Goal: Information Seeking & Learning: Learn about a topic

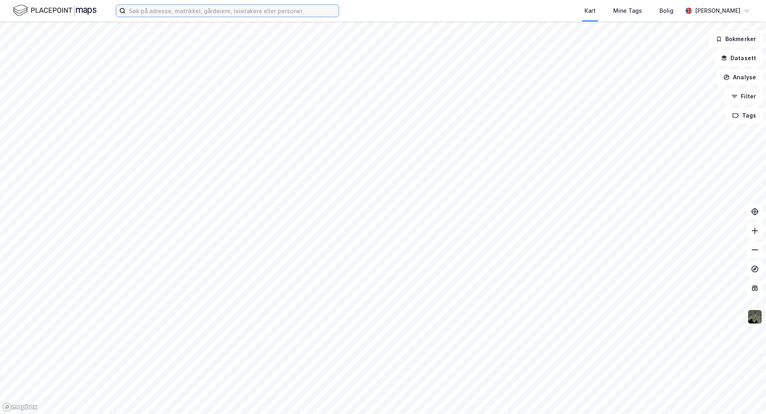
click at [162, 11] on input at bounding box center [232, 11] width 213 height 12
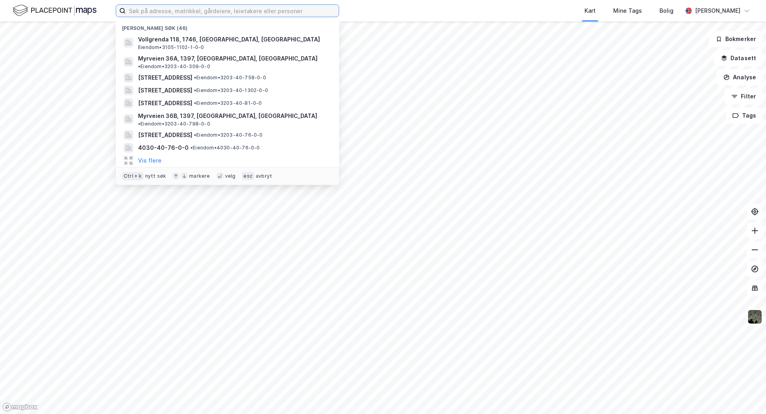
paste input "[STREET_ADDRESS]"
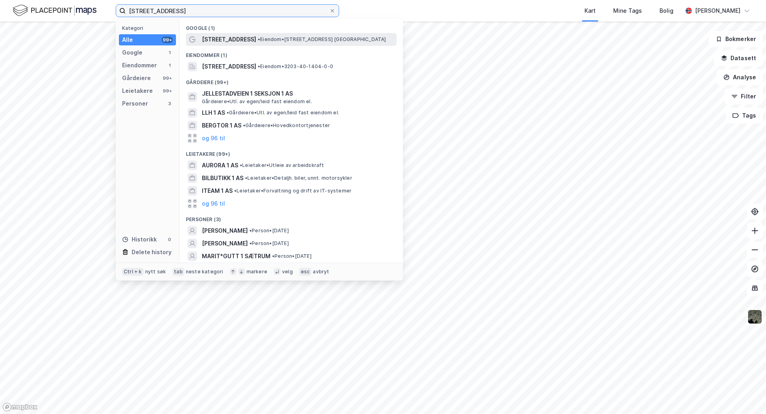
type input "[STREET_ADDRESS]"
click at [225, 39] on span "[STREET_ADDRESS]" at bounding box center [229, 40] width 54 height 10
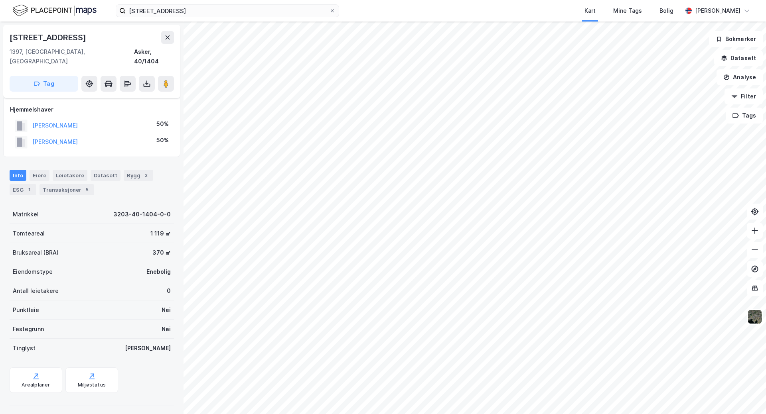
scroll to position [28, 0]
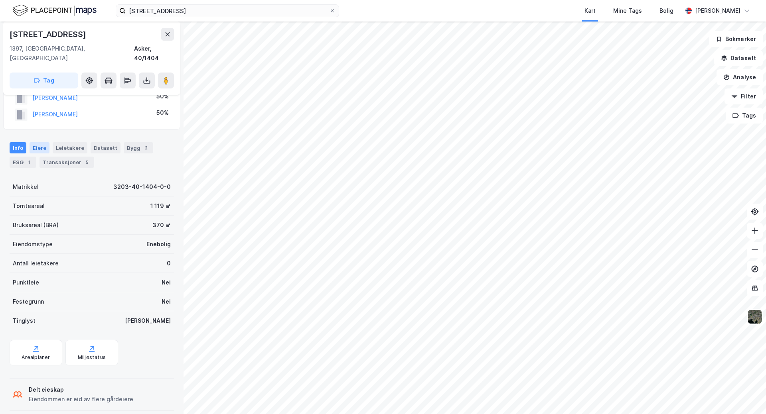
click at [41, 142] on div "Eiere" at bounding box center [40, 147] width 20 height 11
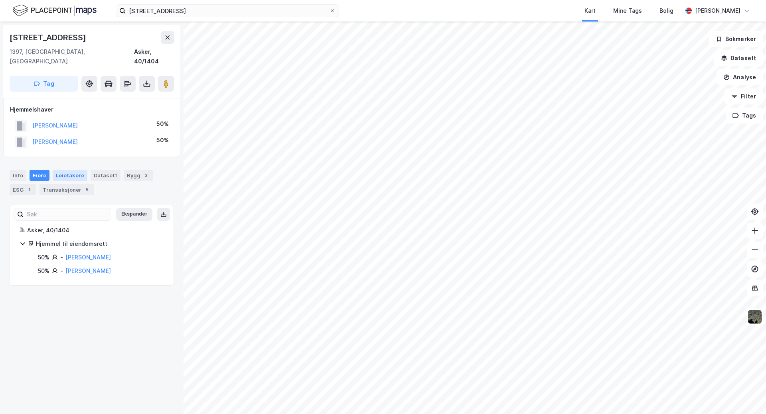
click at [60, 170] on div "Leietakere" at bounding box center [70, 175] width 35 height 11
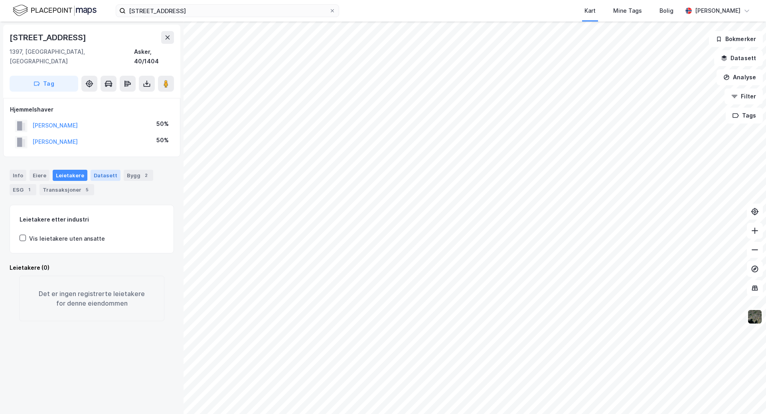
click at [105, 170] on div "Datasett" at bounding box center [106, 175] width 30 height 11
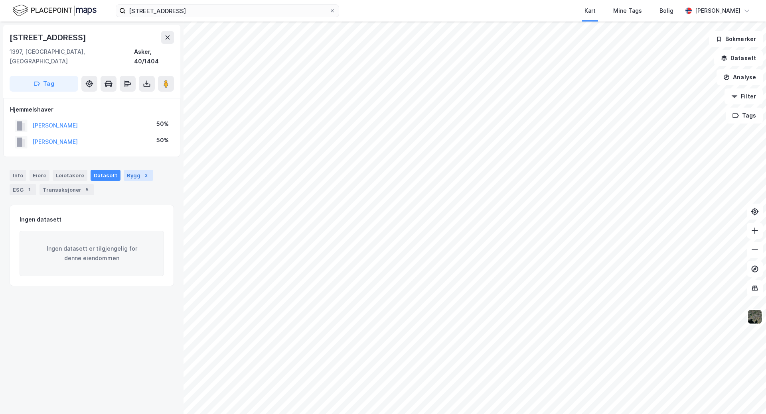
click at [128, 170] on div "Bygg 2" at bounding box center [139, 175] width 30 height 11
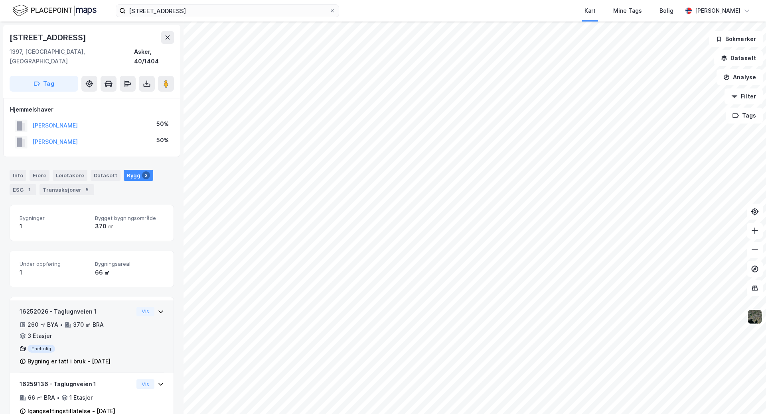
scroll to position [12, 0]
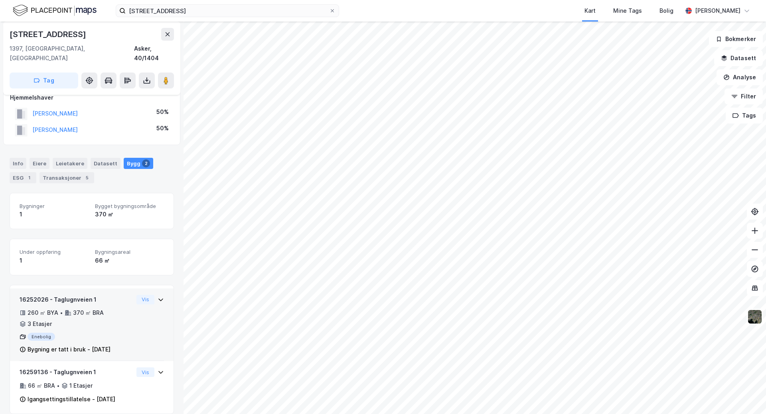
click at [158, 297] on icon at bounding box center [161, 300] width 6 height 6
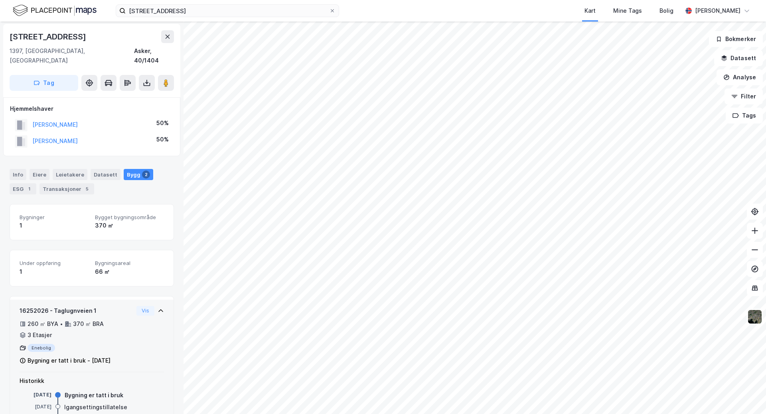
scroll to position [0, 0]
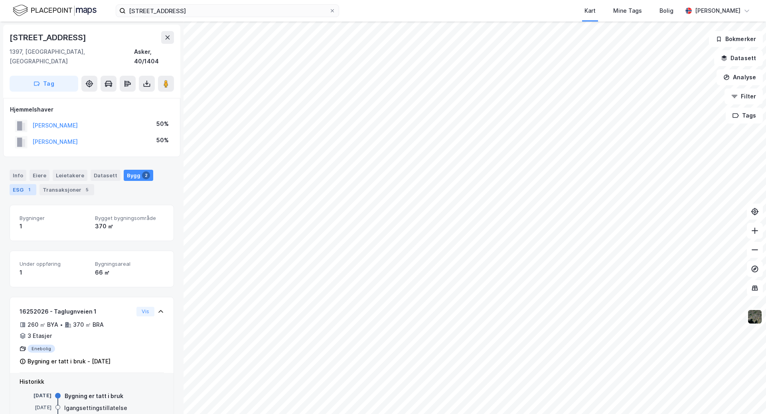
click at [30, 186] on div "1" at bounding box center [29, 190] width 8 height 8
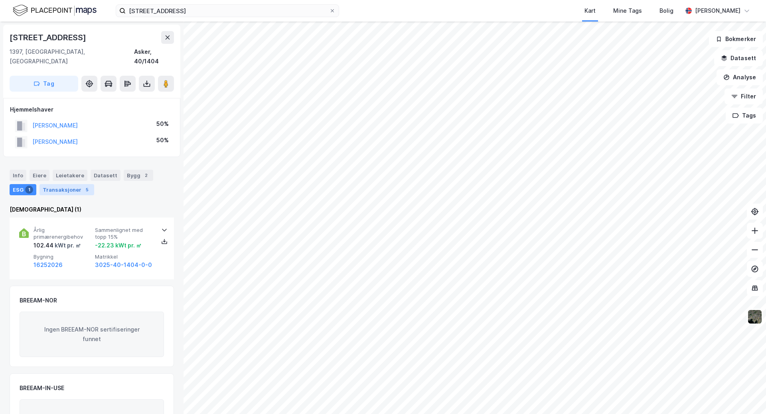
click at [63, 184] on div "Transaksjoner 5" at bounding box center [66, 189] width 55 height 11
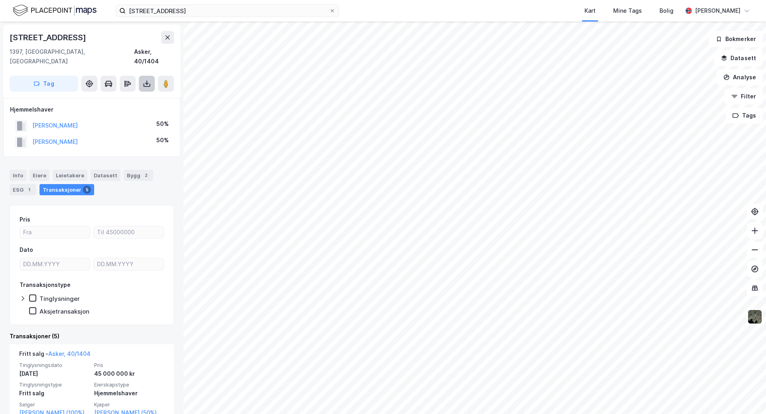
click at [148, 80] on icon at bounding box center [147, 84] width 8 height 8
click at [120, 97] on div "Last ned grunnbok" at bounding box center [107, 100] width 46 height 6
